Goal: Information Seeking & Learning: Find specific page/section

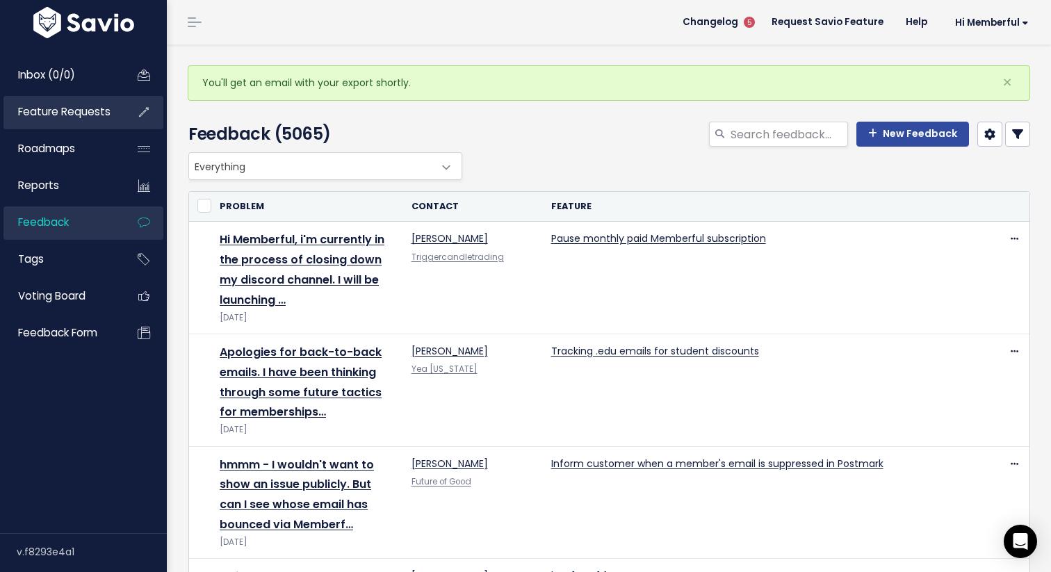
click at [48, 116] on span "Feature Requests" at bounding box center [64, 111] width 92 height 15
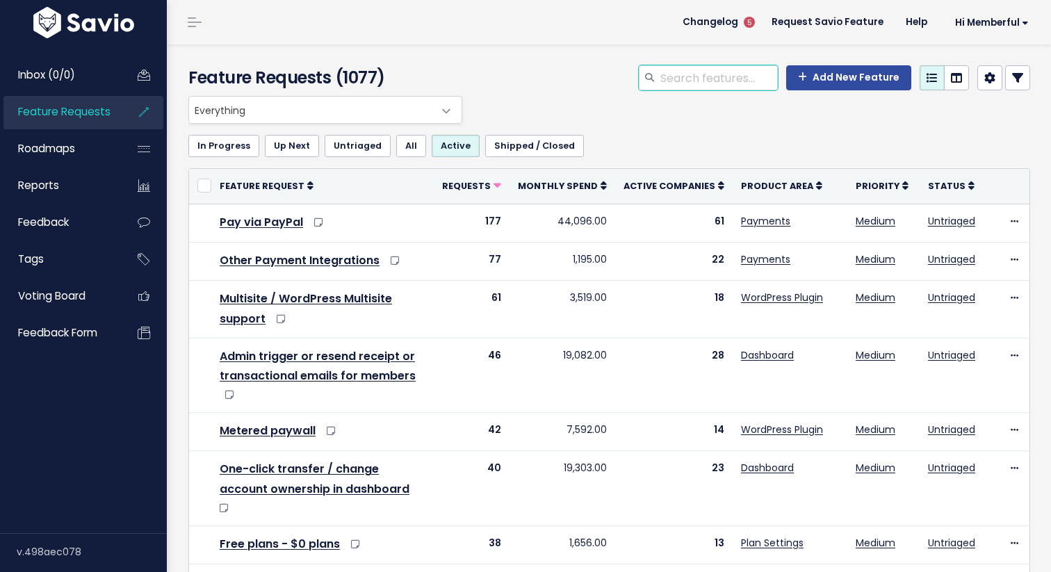
click at [742, 68] on input "search" at bounding box center [718, 77] width 119 height 25
type input "cwyp"
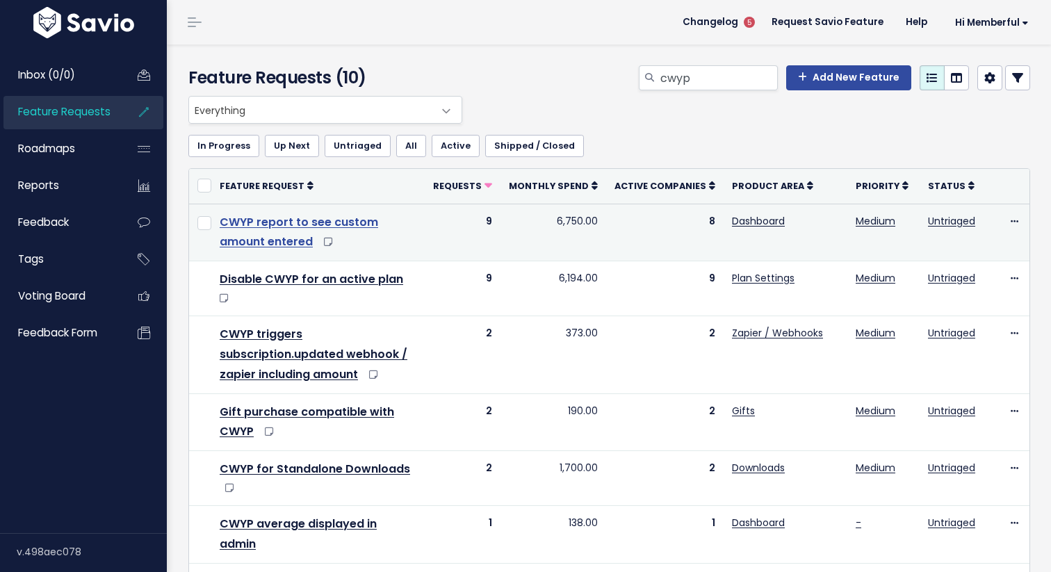
click at [378, 225] on link "CWYP report to see custom amount entered" at bounding box center [299, 232] width 159 height 36
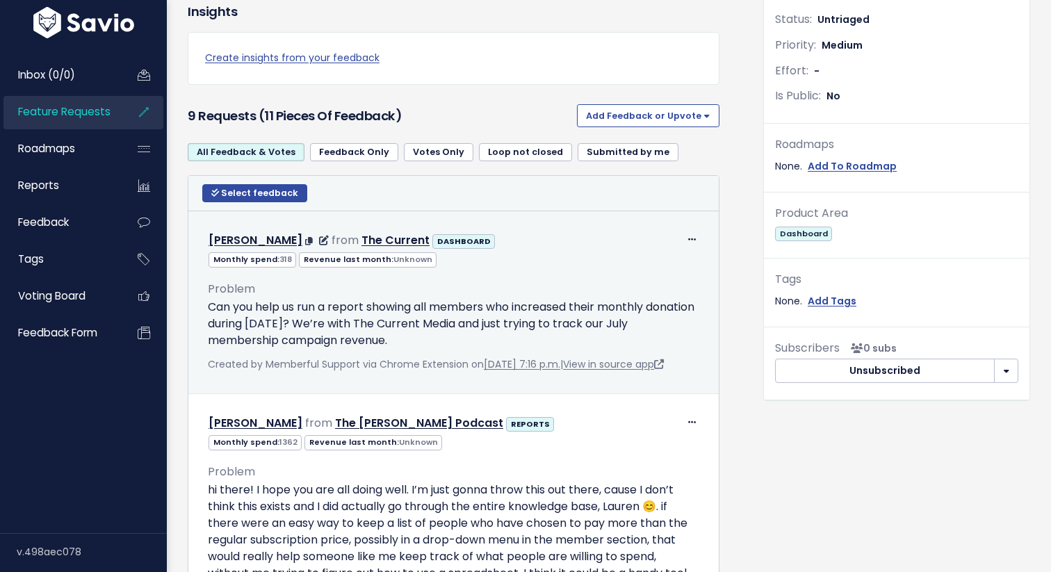
scroll to position [411, 0]
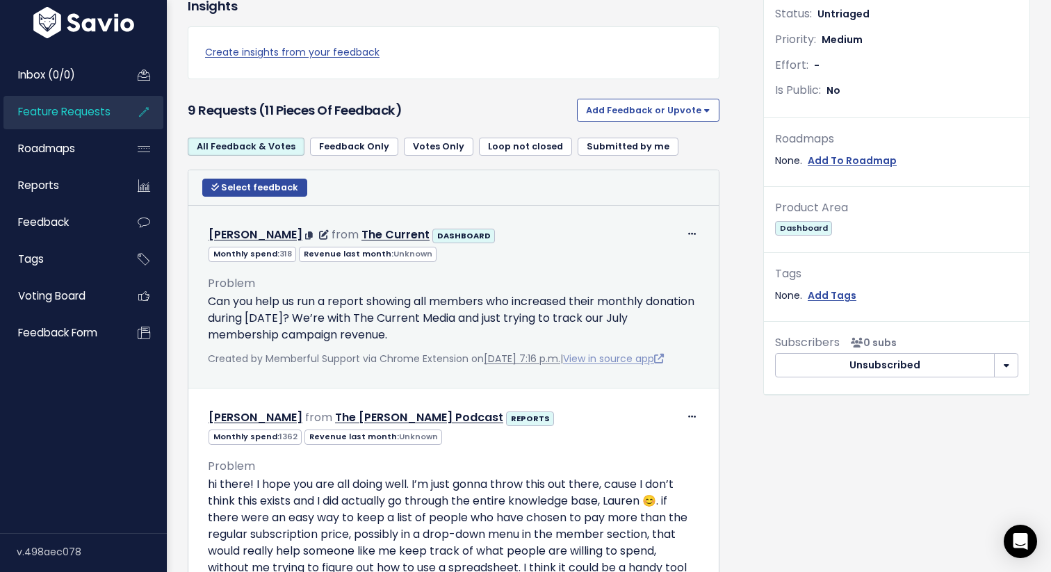
click at [625, 355] on link "View in source app" at bounding box center [613, 359] width 101 height 14
